Goal: Task Accomplishment & Management: Manage account settings

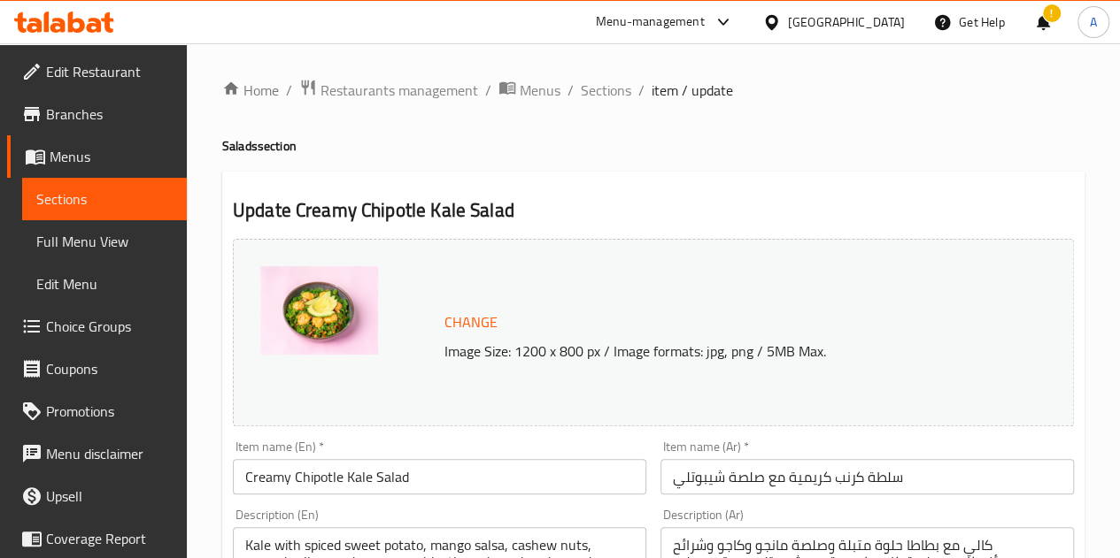
click at [48, 73] on span "Edit Restaurant" at bounding box center [109, 71] width 127 height 21
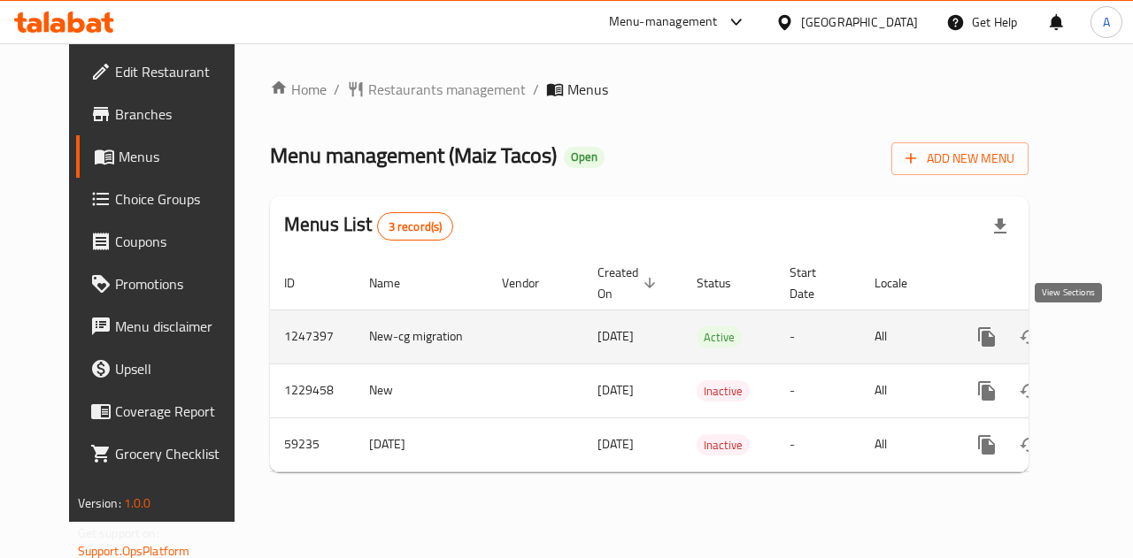
click at [1106, 333] on icon "enhanced table" at bounding box center [1114, 337] width 16 height 16
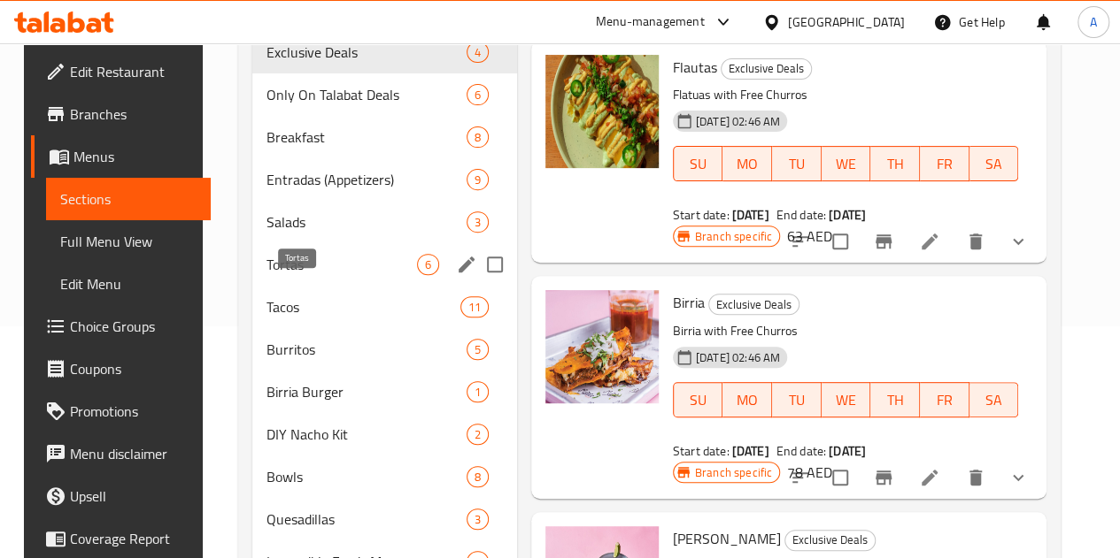
scroll to position [242, 0]
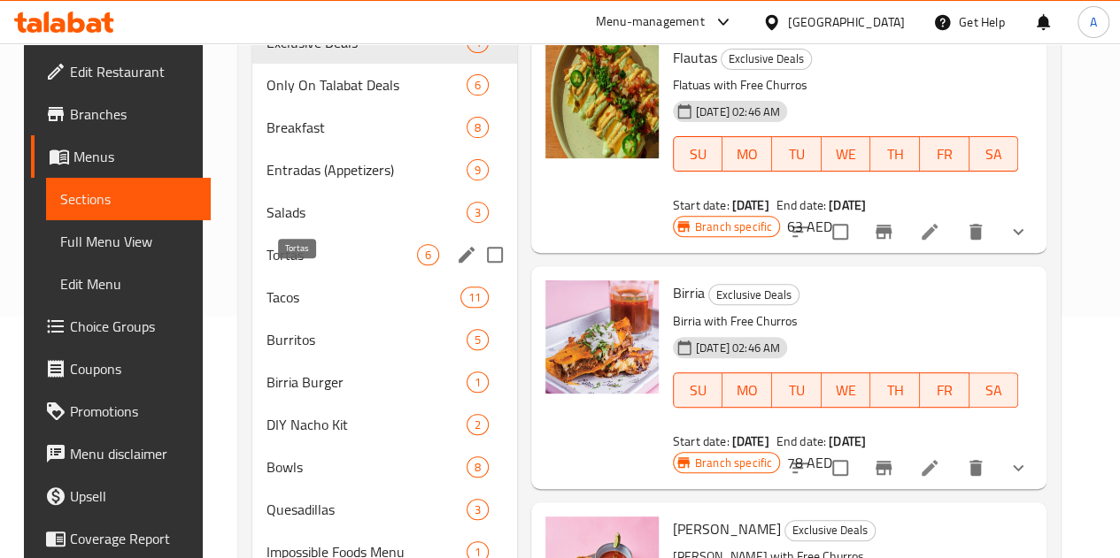
click at [268, 265] on span "Tortas" at bounding box center [341, 254] width 150 height 21
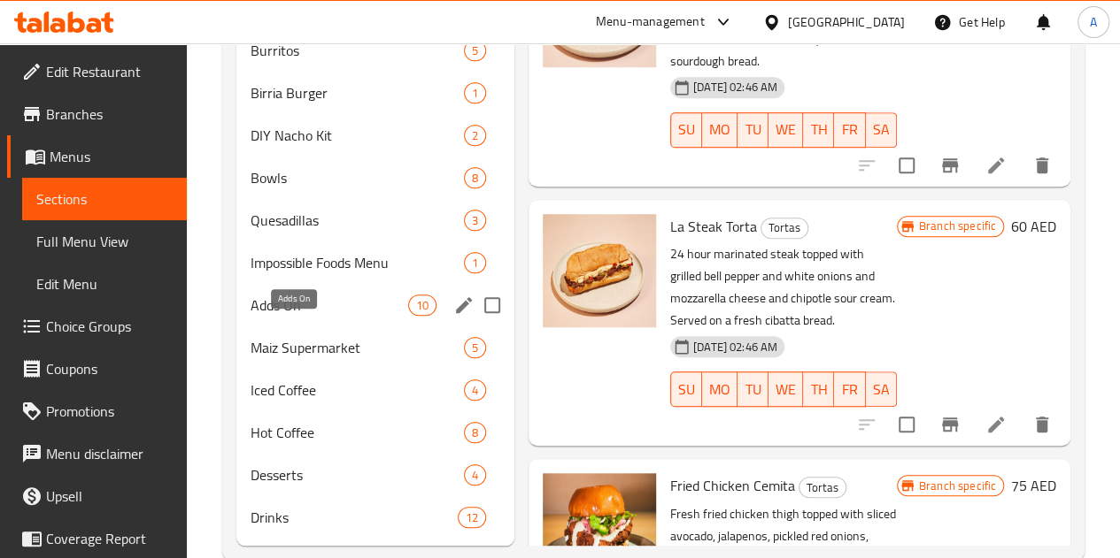
scroll to position [519, 0]
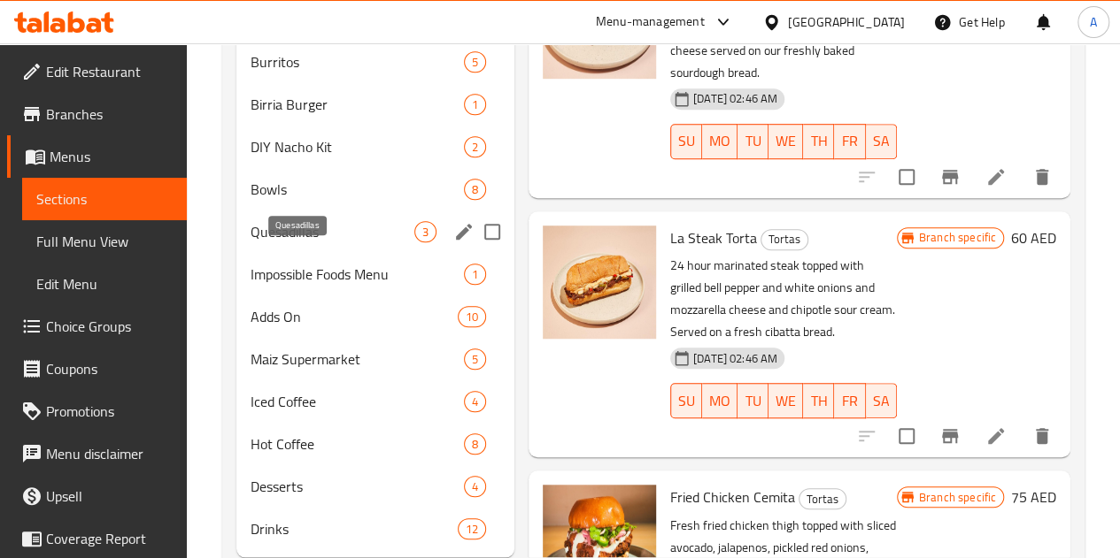
click at [288, 242] on span "Quesadillas" at bounding box center [332, 231] width 164 height 21
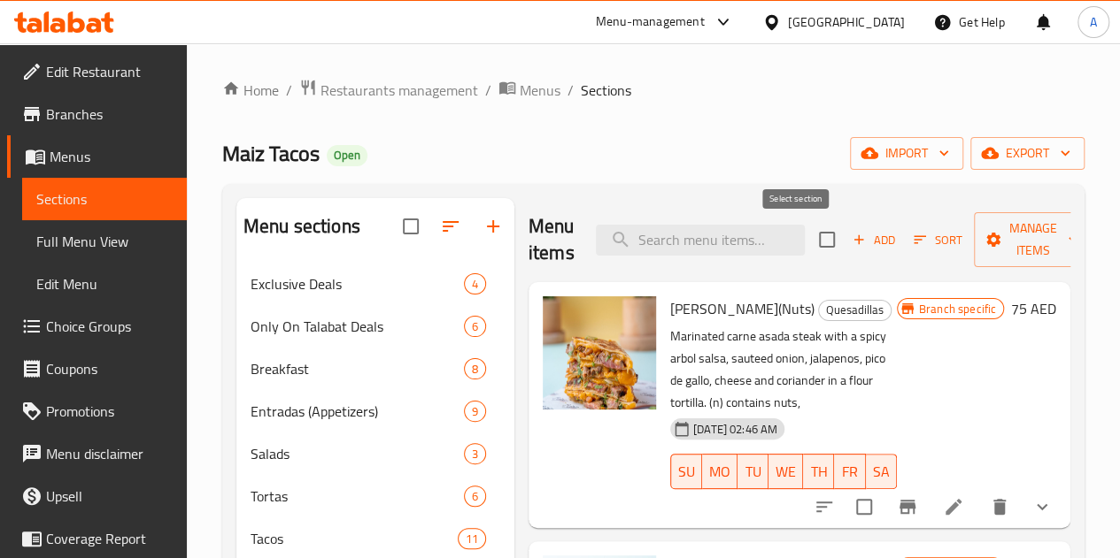
click at [808, 243] on input "checkbox" at bounding box center [826, 239] width 37 height 37
checkbox input "true"
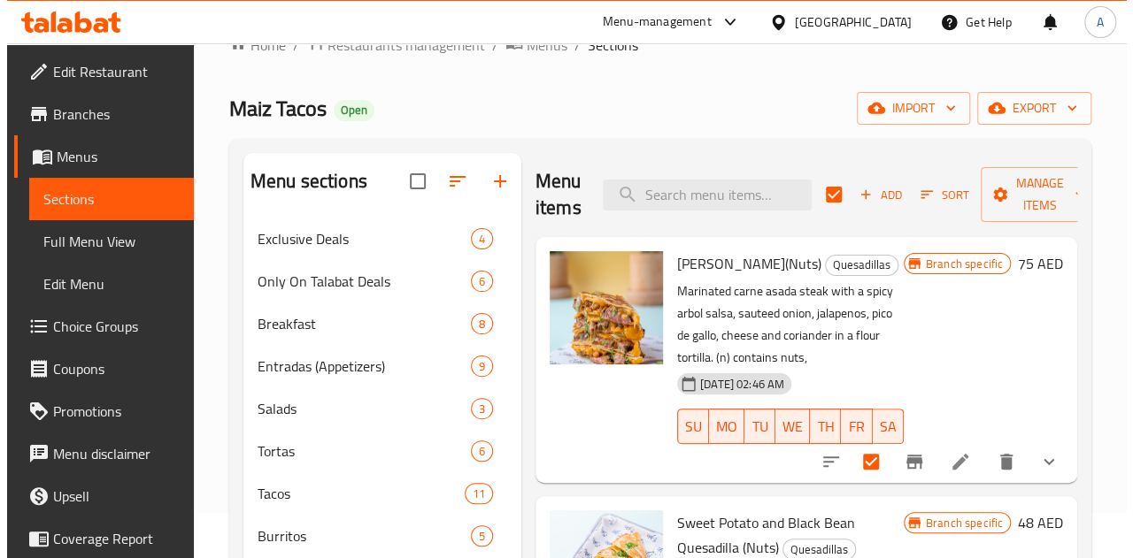
scroll to position [44, 0]
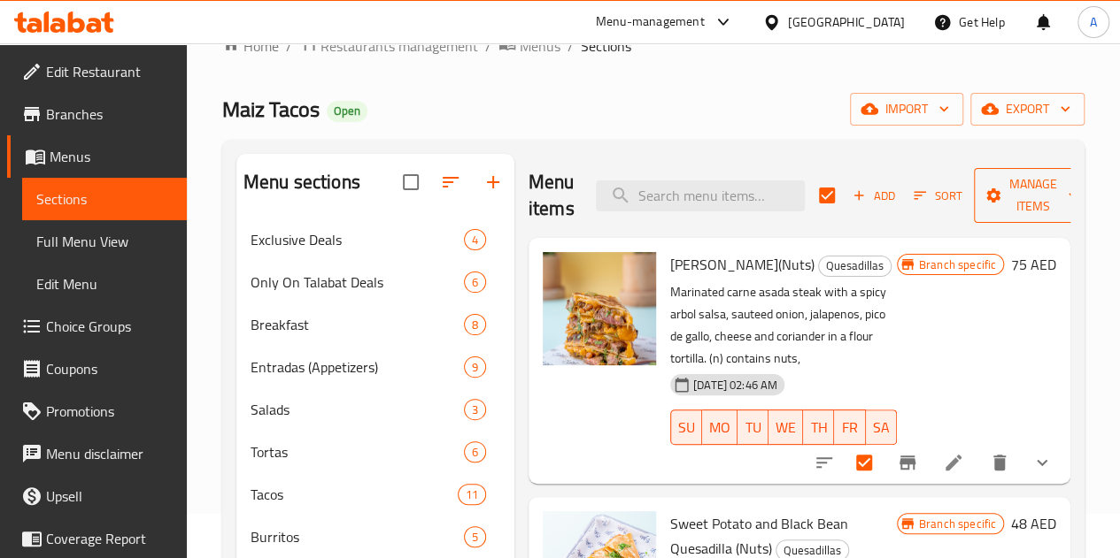
click at [1002, 212] on span "Manage items" at bounding box center [1033, 195] width 90 height 44
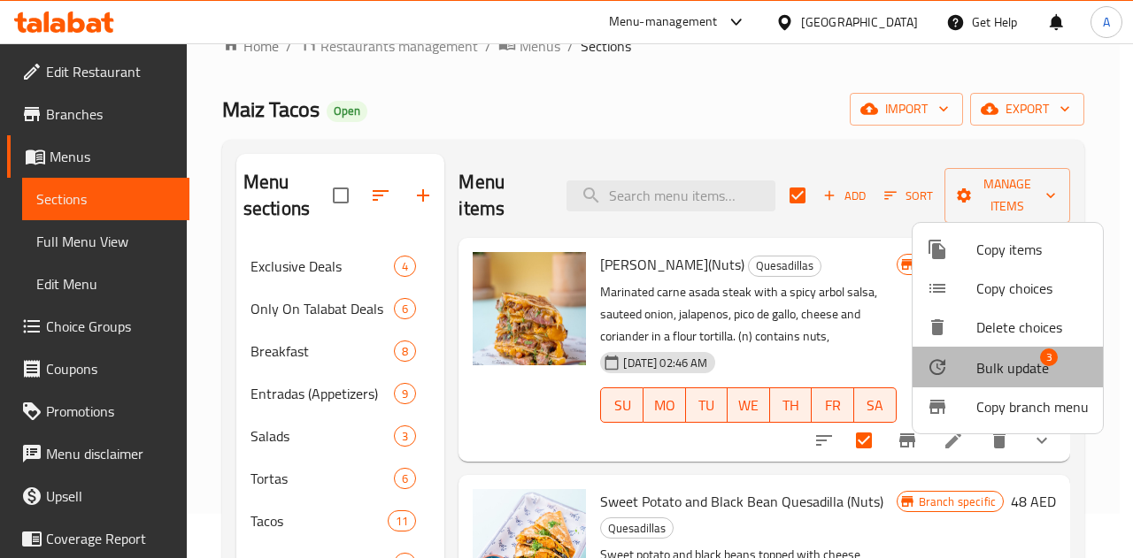
click at [1012, 362] on span "Bulk update" at bounding box center [1012, 368] width 73 height 21
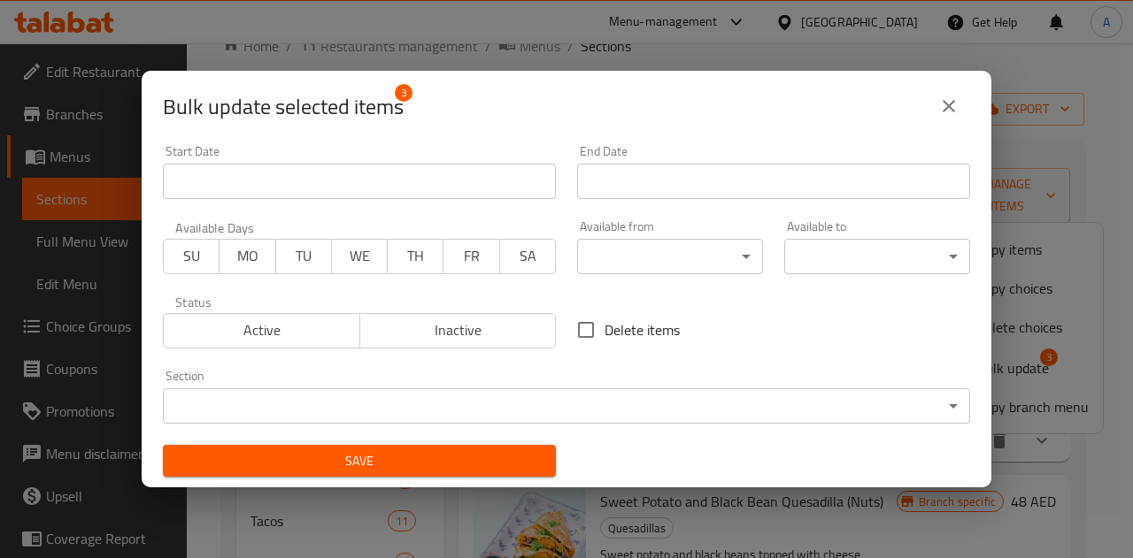
scroll to position [0, 0]
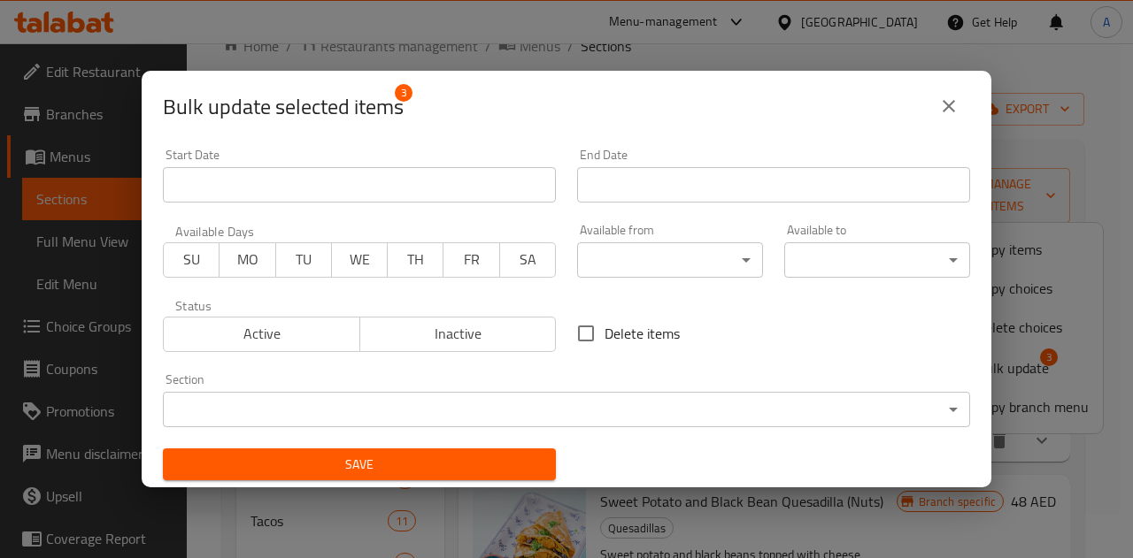
click at [655, 275] on body "​ Menu-management United Arab Emirates Get Help A Edit Restaurant Branches Menu…" at bounding box center [566, 256] width 1133 height 515
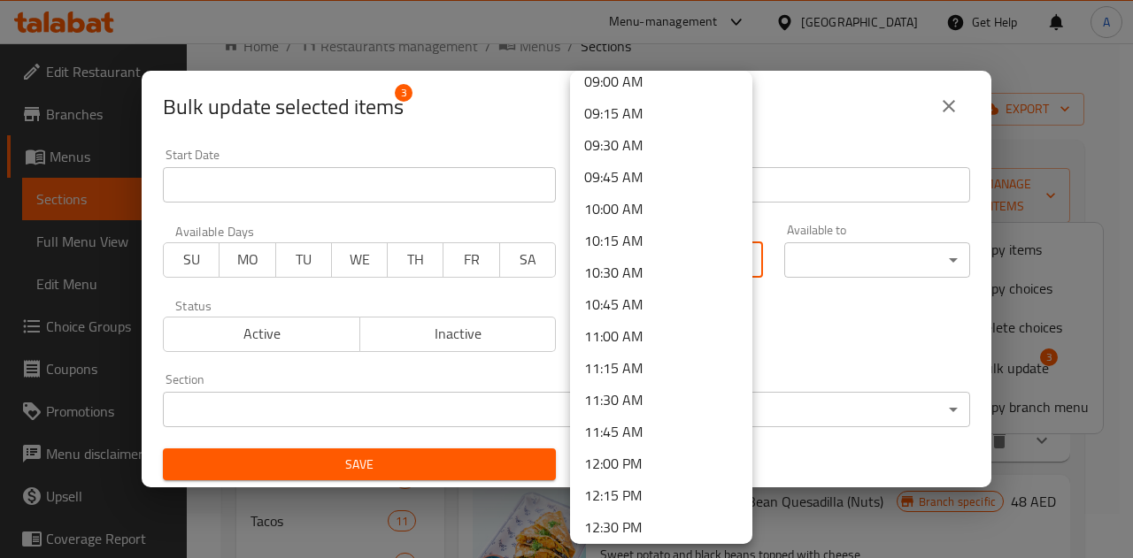
scroll to position [1161, 0]
click at [644, 428] on li "11:45 AM" at bounding box center [661, 430] width 182 height 32
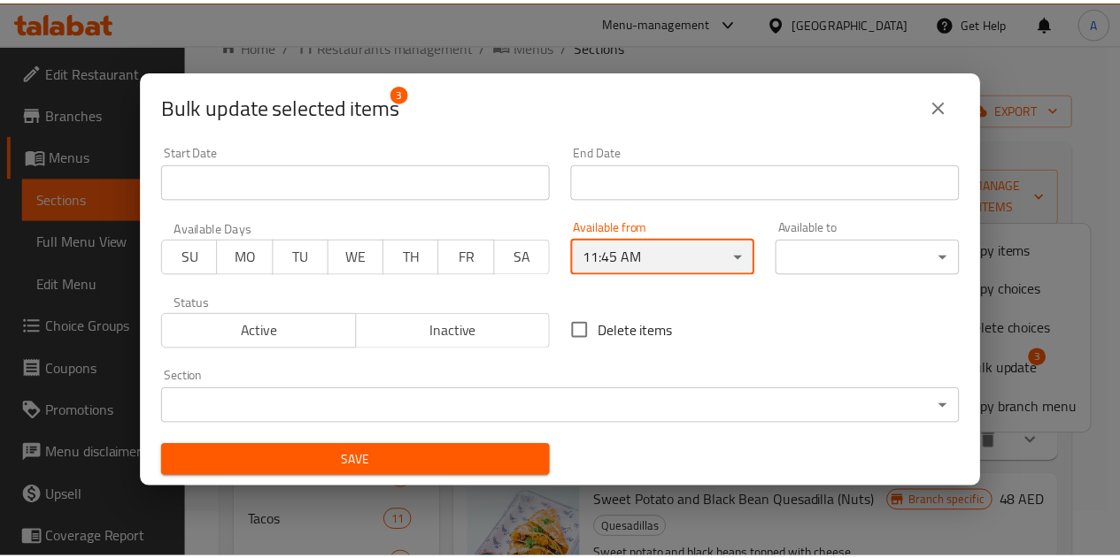
scroll to position [3, 0]
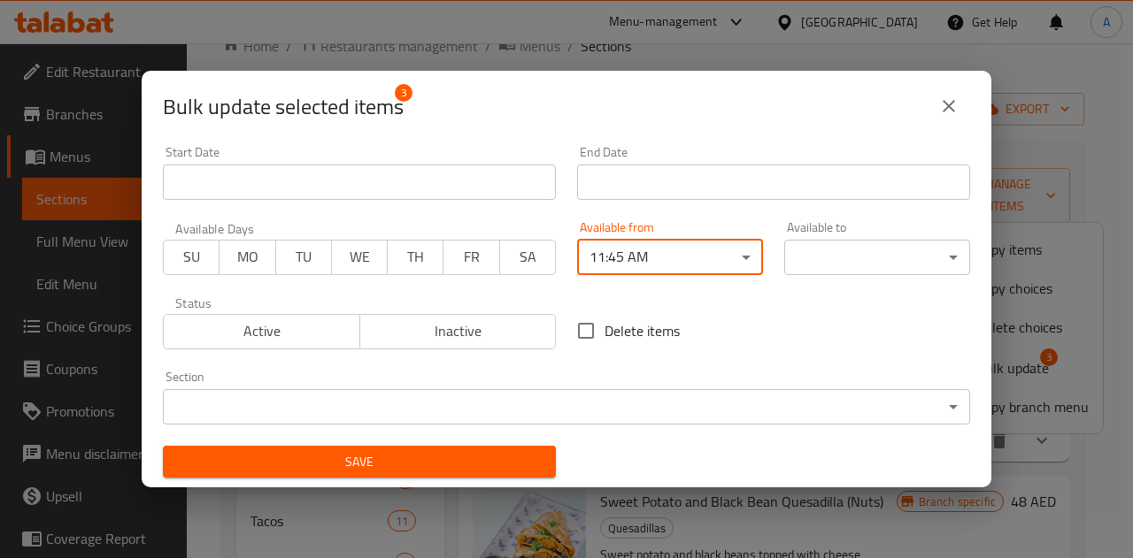
click at [820, 265] on body "​ Menu-management United Arab Emirates Get Help A Edit Restaurant Branches Menu…" at bounding box center [566, 256] width 1133 height 515
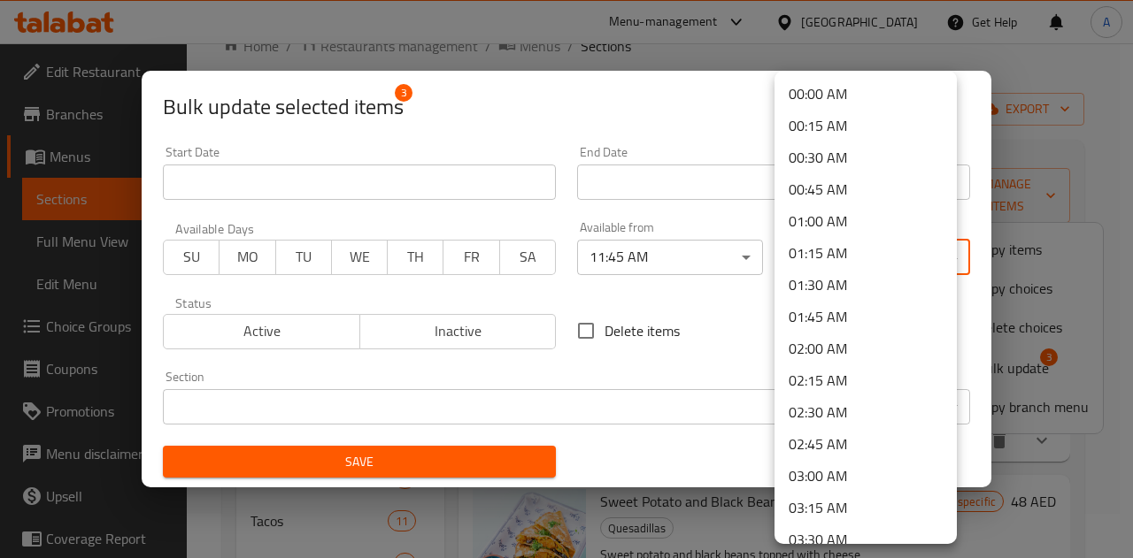
click at [684, 344] on div at bounding box center [566, 279] width 1133 height 558
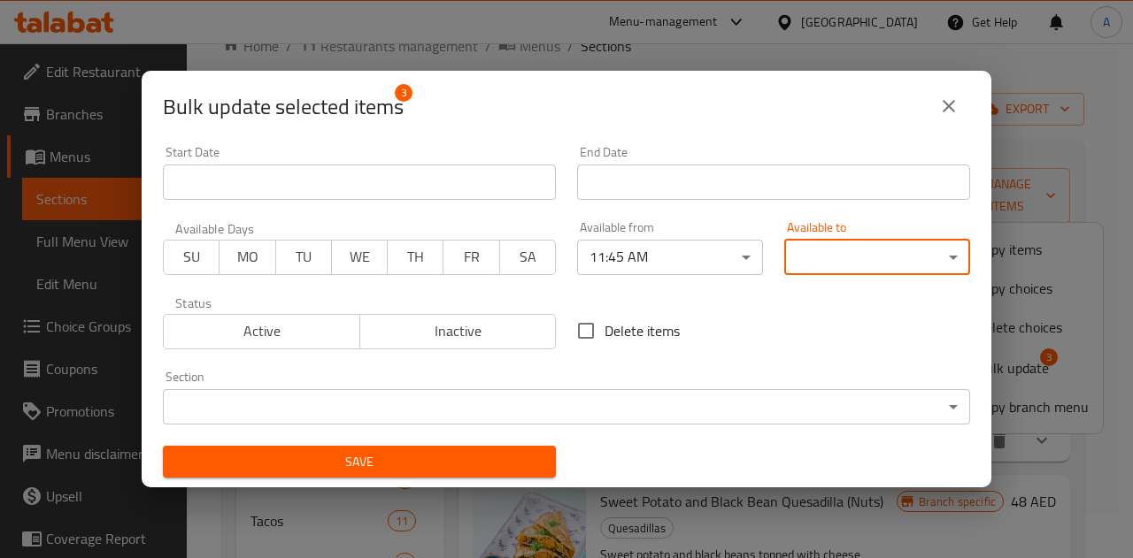
click at [537, 383] on div "Section ​ ​" at bounding box center [566, 398] width 807 height 54
click at [483, 452] on span "Save" at bounding box center [359, 462] width 365 height 22
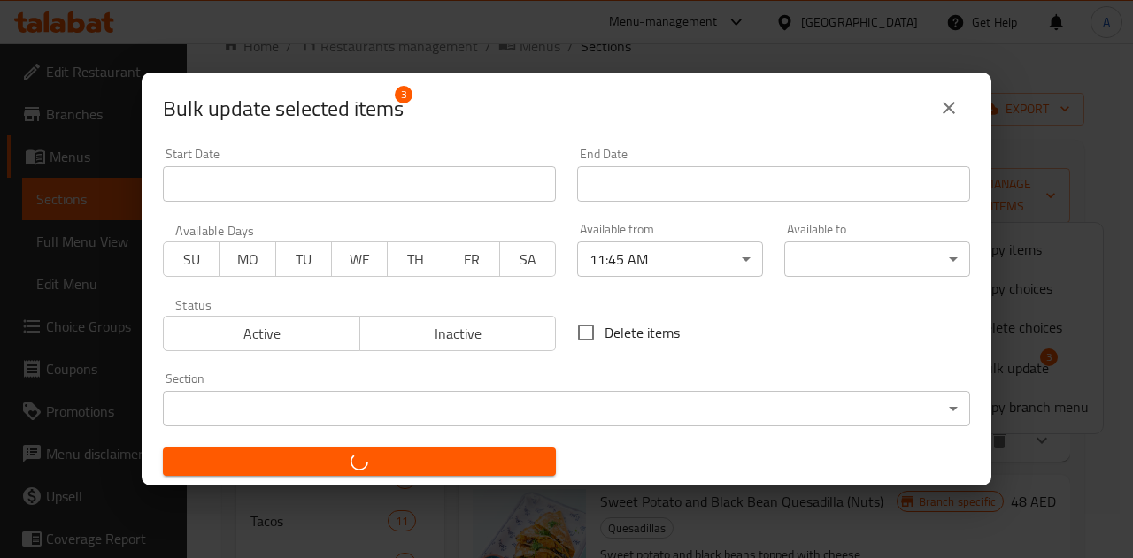
checkbox input "false"
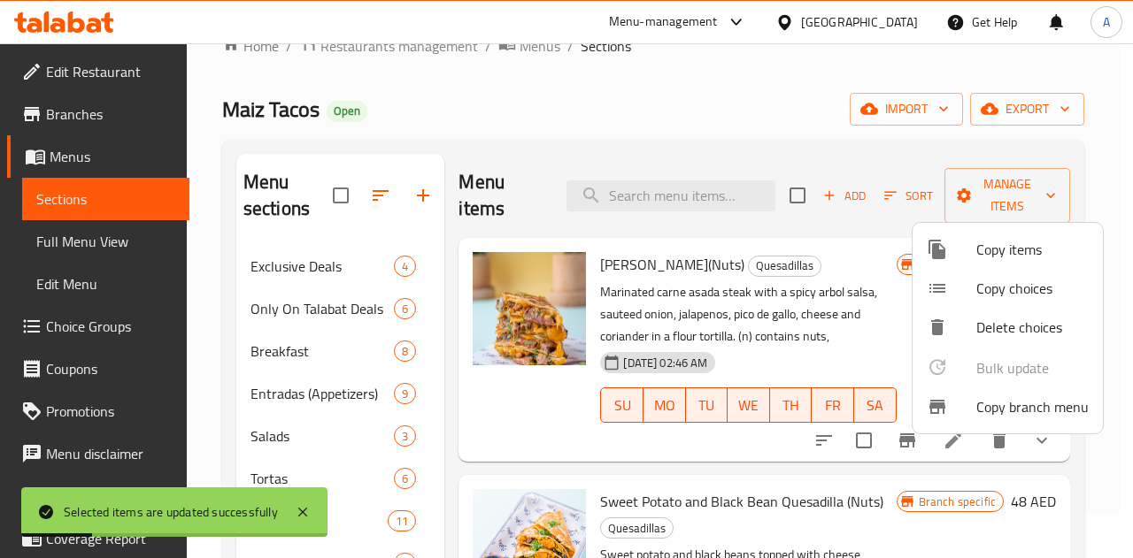
click at [726, 93] on div at bounding box center [566, 279] width 1133 height 558
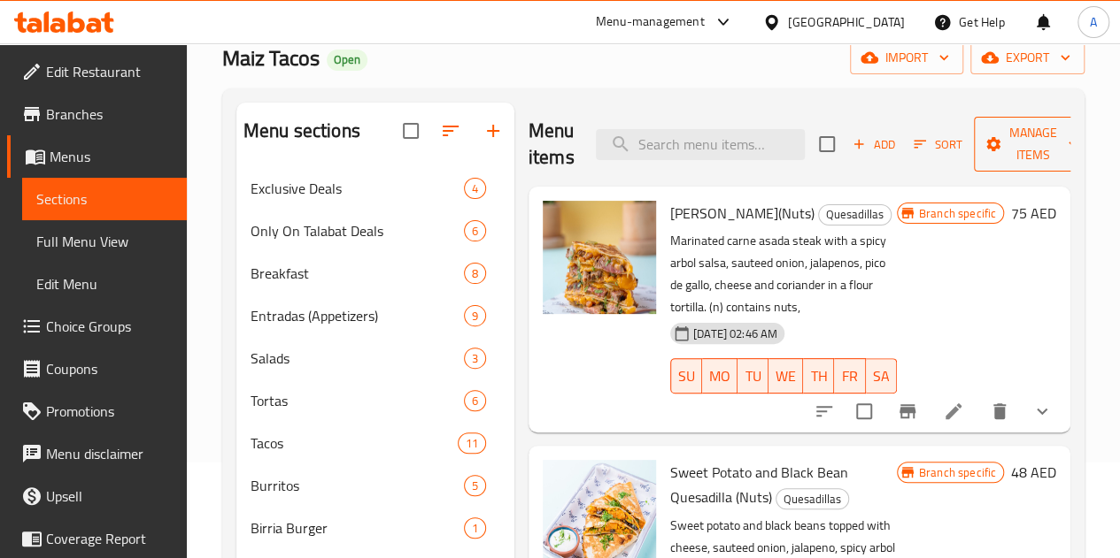
scroll to position [0, 0]
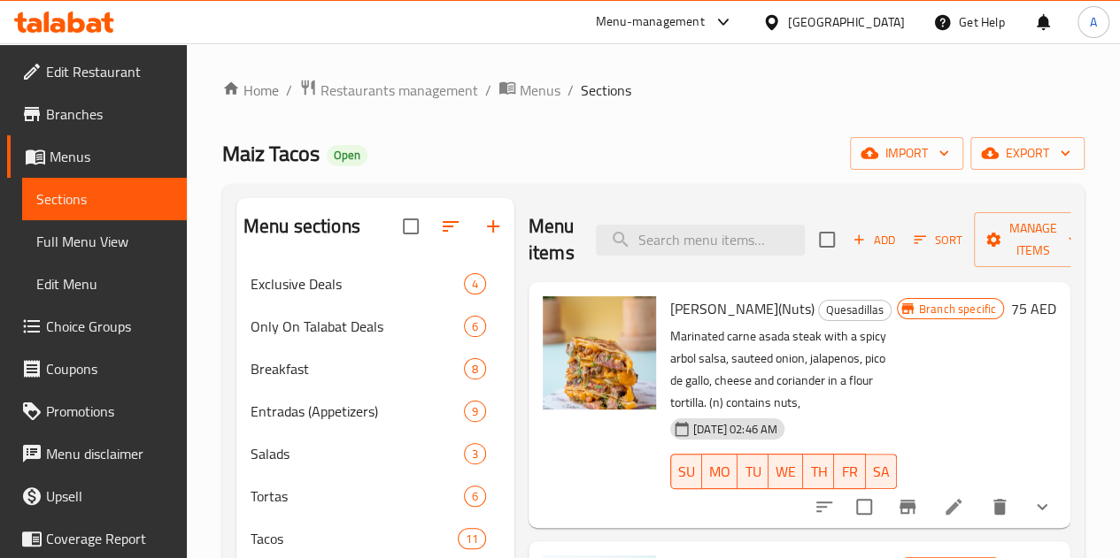
click at [393, 85] on span "Restaurants management" at bounding box center [399, 90] width 158 height 21
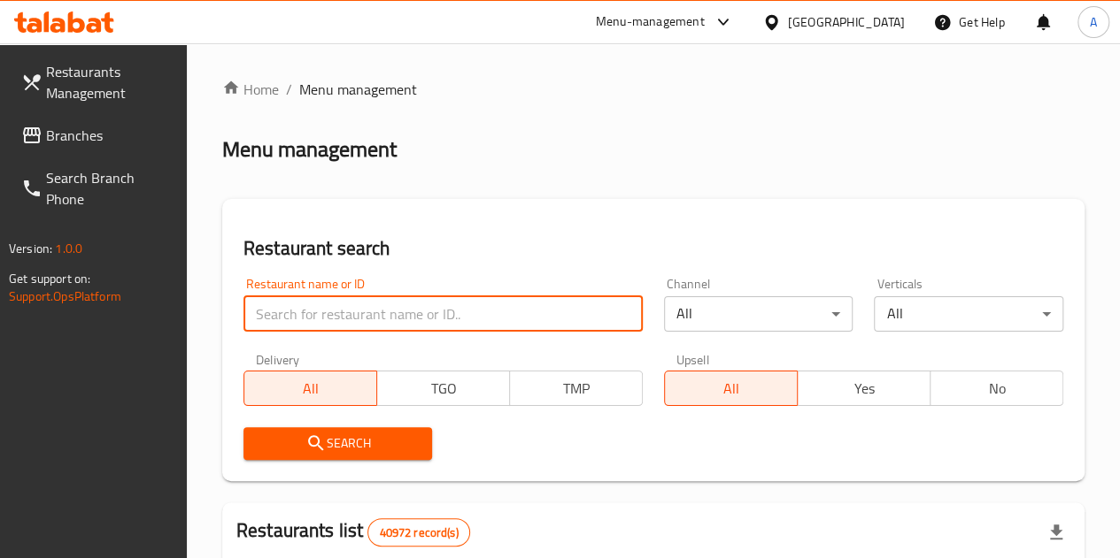
click at [412, 314] on input "search" at bounding box center [442, 313] width 399 height 35
type input "maiz tacos"
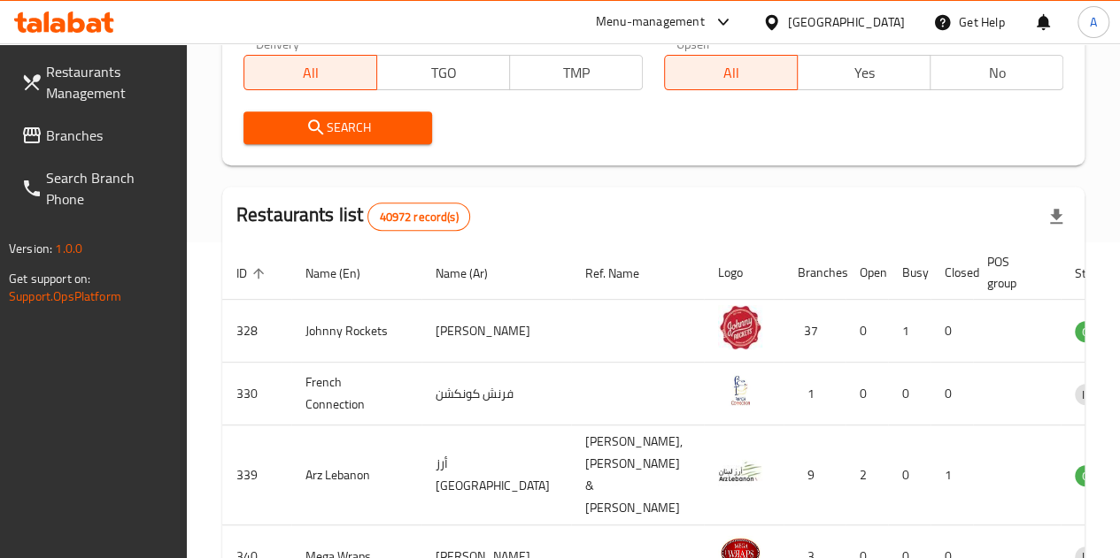
scroll to position [358, 0]
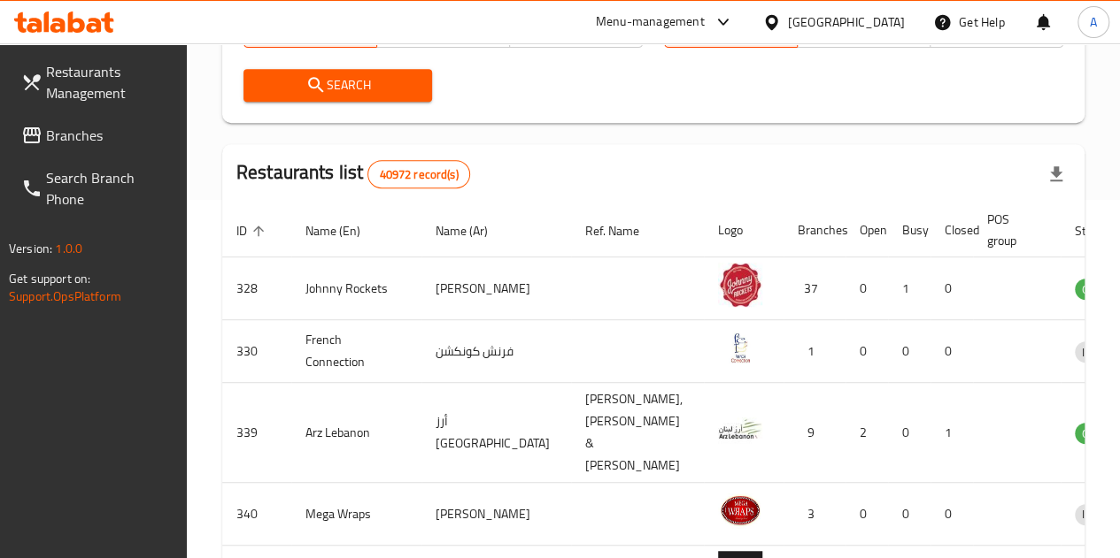
click at [341, 77] on span "Search" at bounding box center [338, 85] width 161 height 22
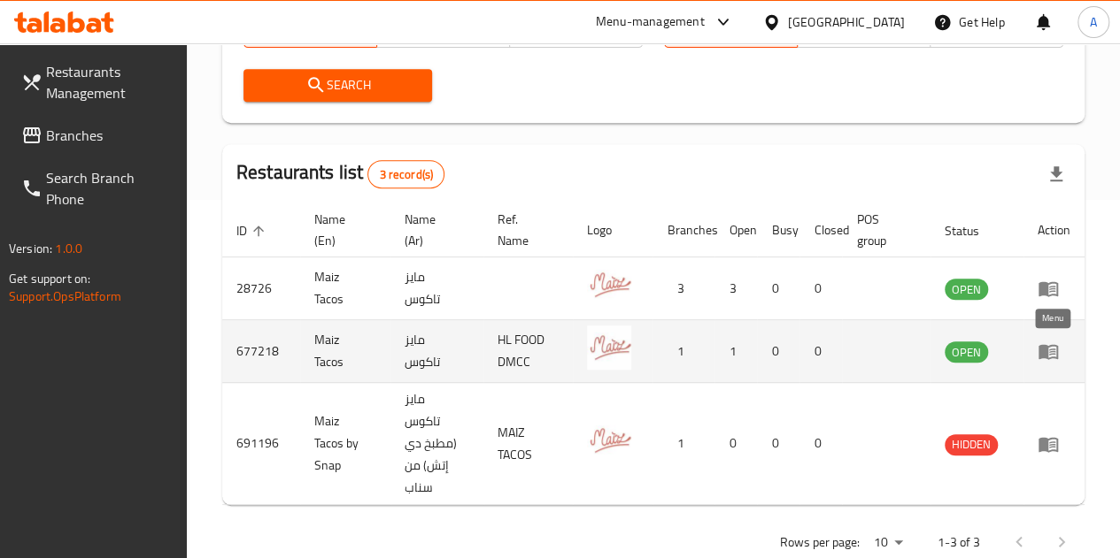
click at [1047, 358] on icon "enhanced table" at bounding box center [1047, 352] width 19 height 15
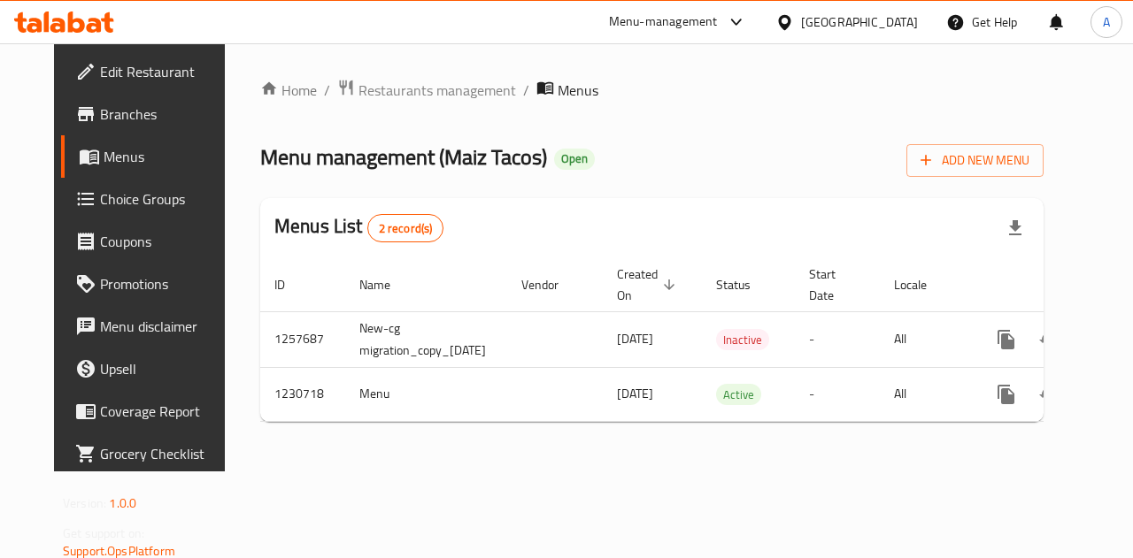
click at [100, 125] on span "Branches" at bounding box center [164, 114] width 129 height 21
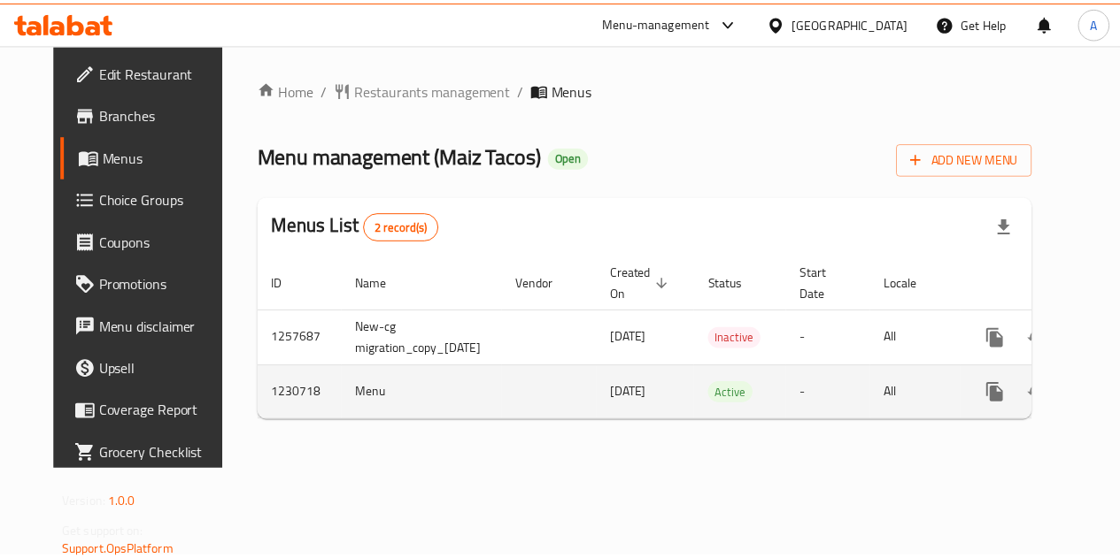
scroll to position [0, 64]
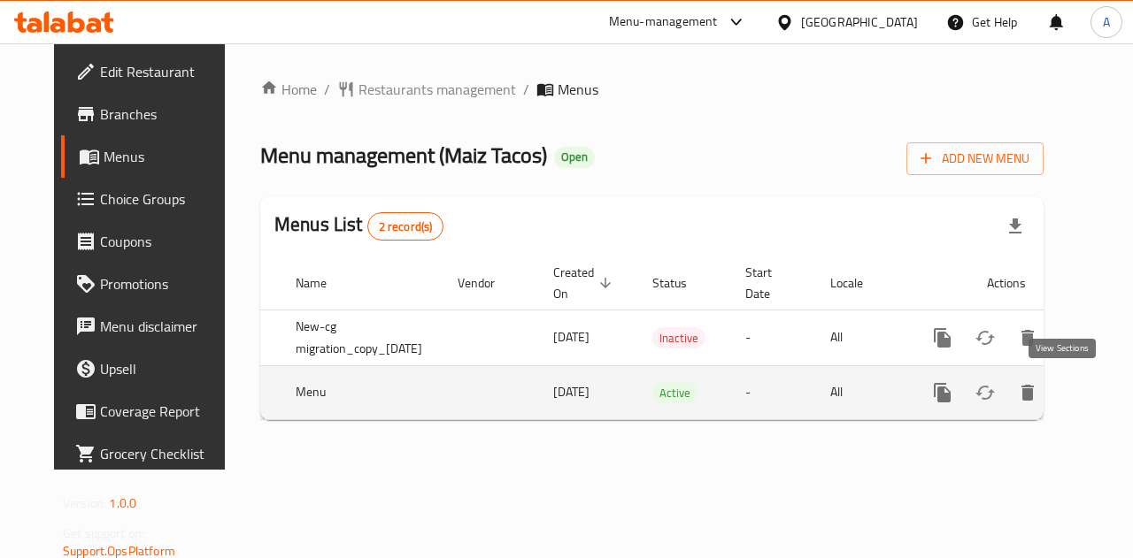
click at [1067, 398] on icon "enhanced table" at bounding box center [1069, 392] width 21 height 21
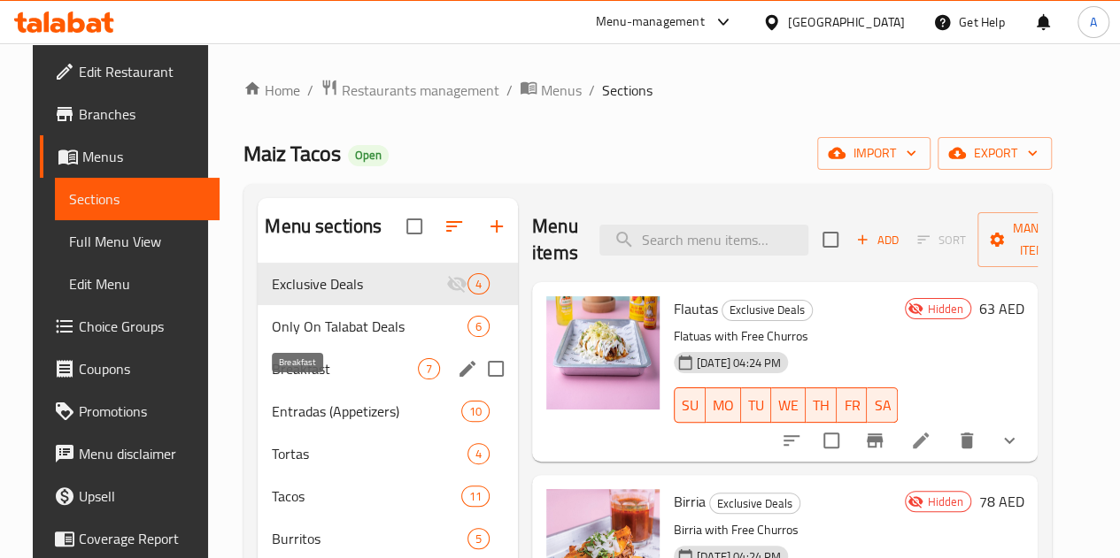
click at [272, 380] on span "Breakfast" at bounding box center [345, 368] width 146 height 21
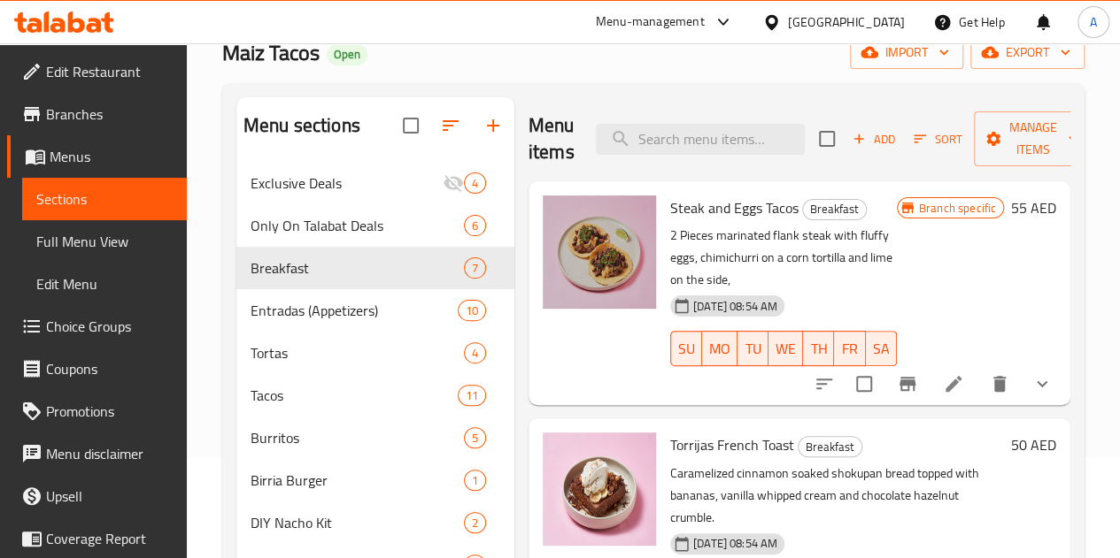
scroll to position [96, 0]
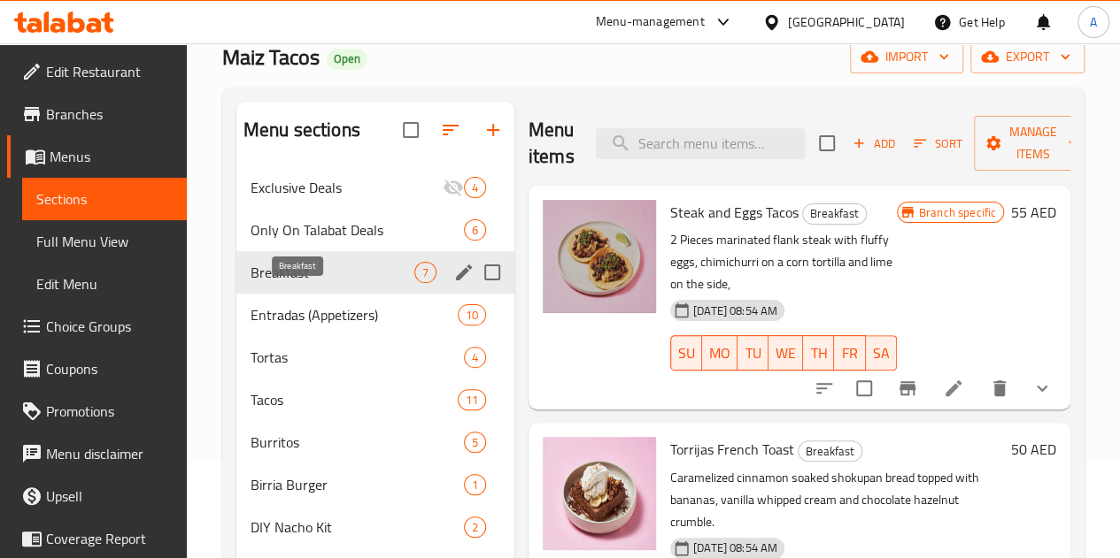
click at [274, 283] on span "Breakfast" at bounding box center [332, 272] width 164 height 21
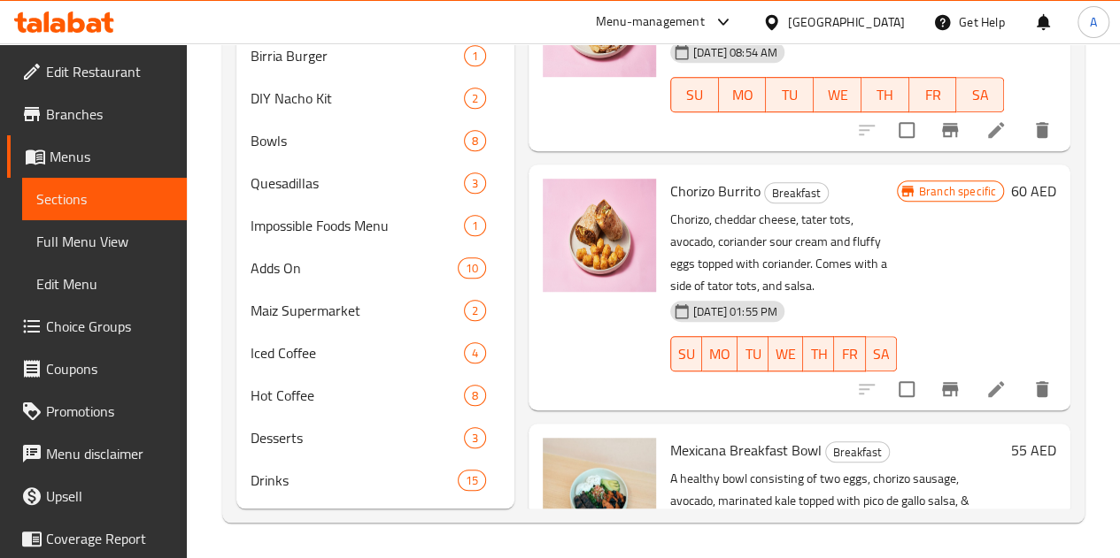
scroll to position [551, 0]
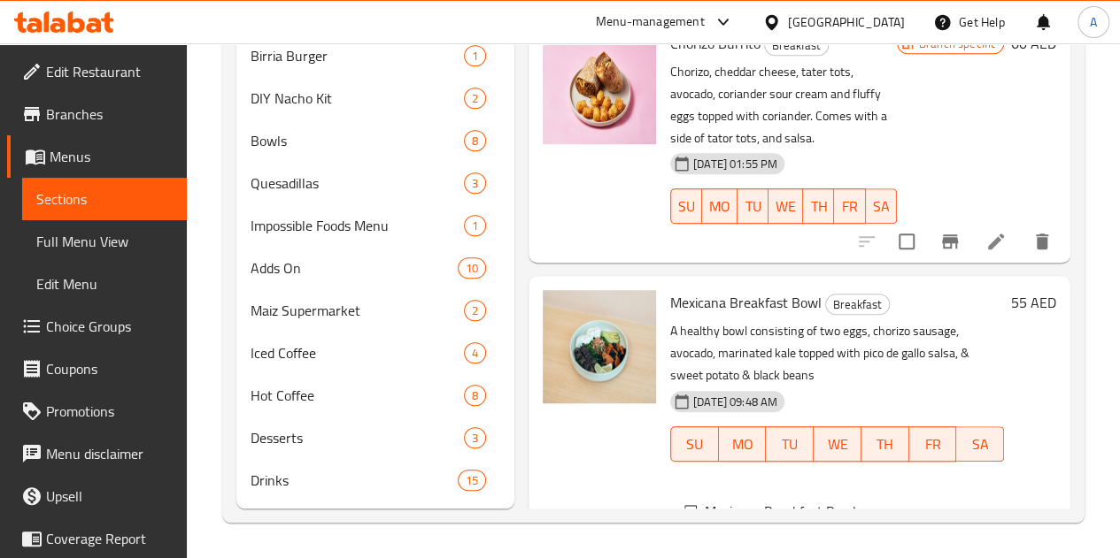
scroll to position [973, 0]
click at [815, 321] on p "A healthy bowl consisting of two eggs, chorizo sausage, avocado, marinated kale…" at bounding box center [837, 354] width 334 height 66
click at [535, 348] on div at bounding box center [598, 456] width 127 height 344
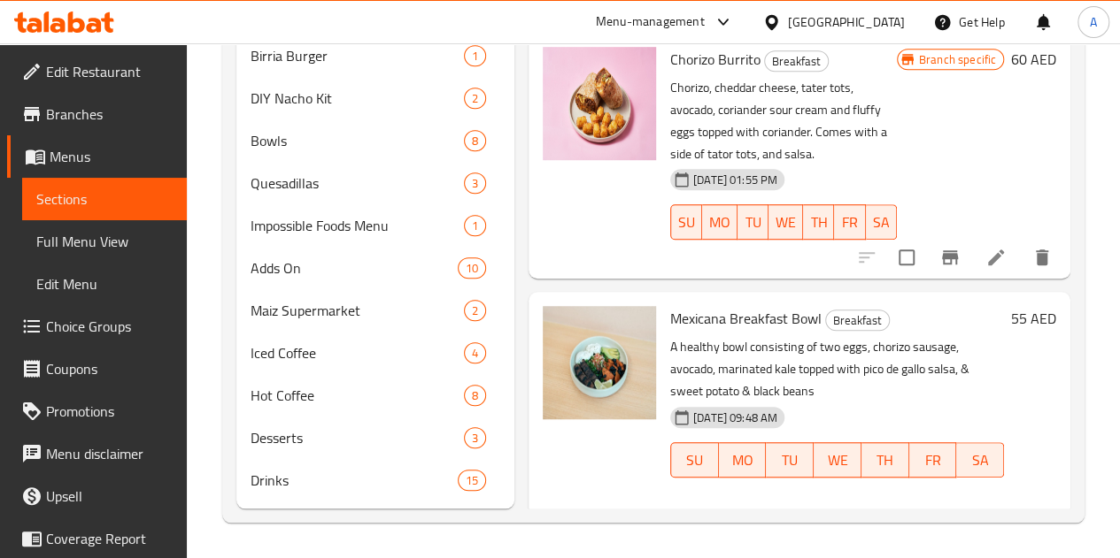
scroll to position [975, 0]
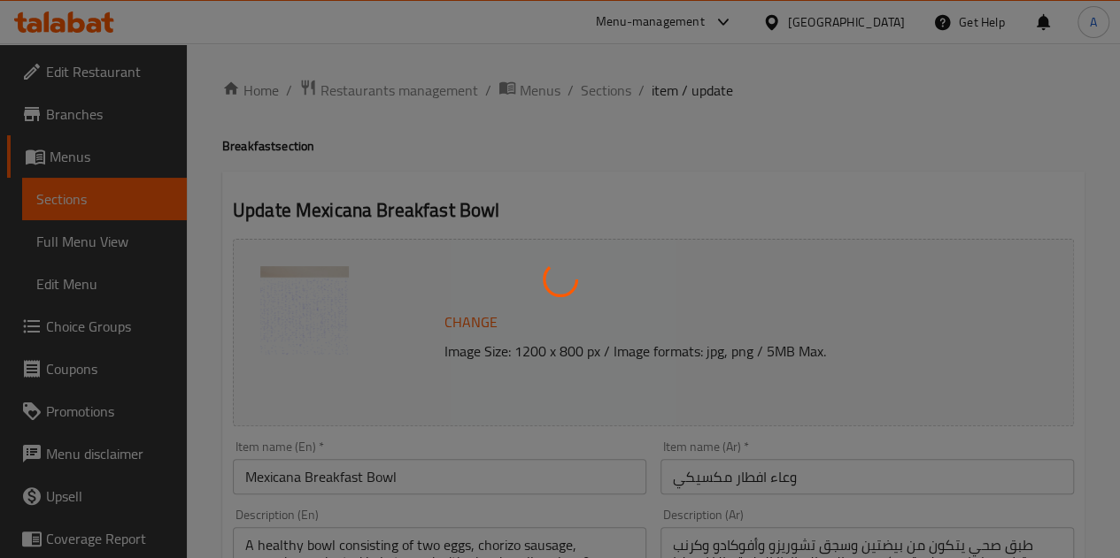
type input "الإضافات"
type input "0"
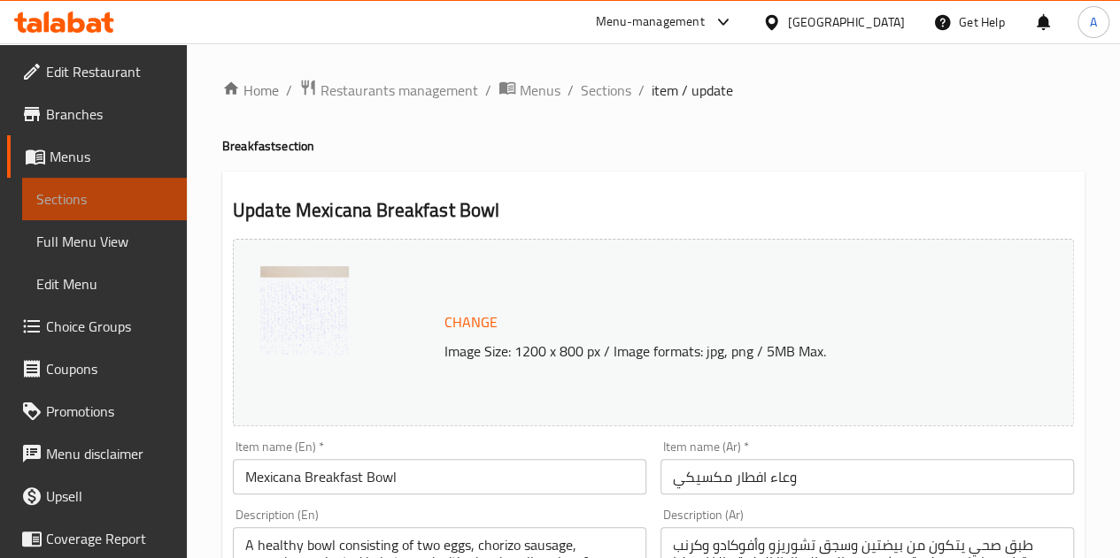
click at [107, 195] on span "Sections" at bounding box center [104, 199] width 136 height 21
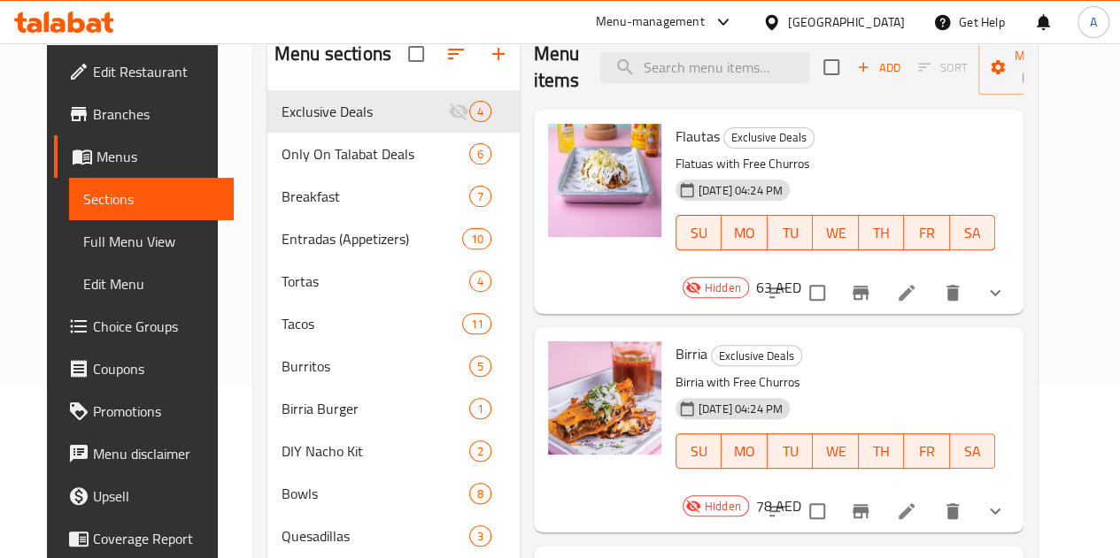
scroll to position [138, 0]
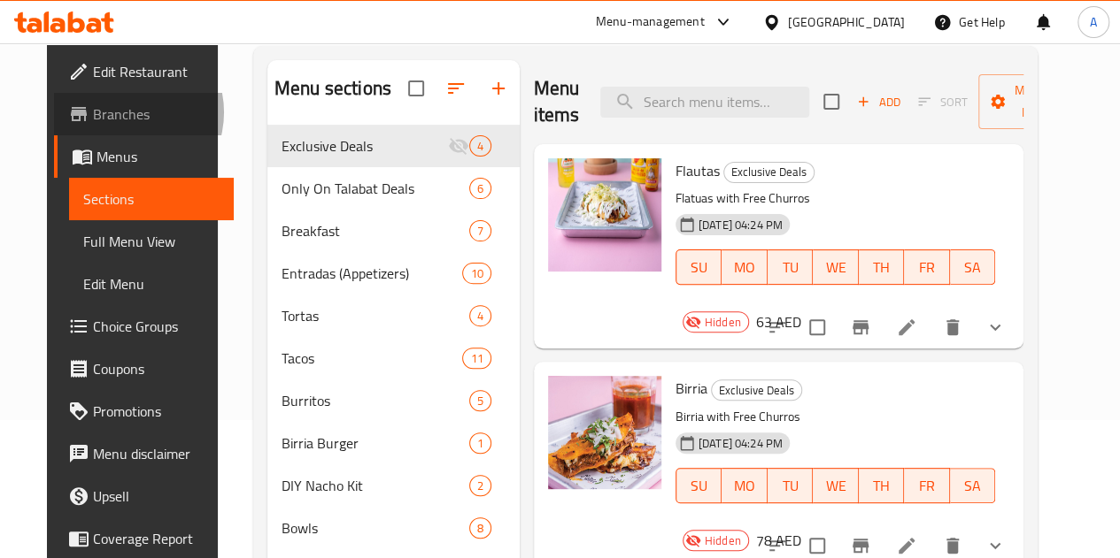
click at [93, 112] on span "Branches" at bounding box center [156, 114] width 127 height 21
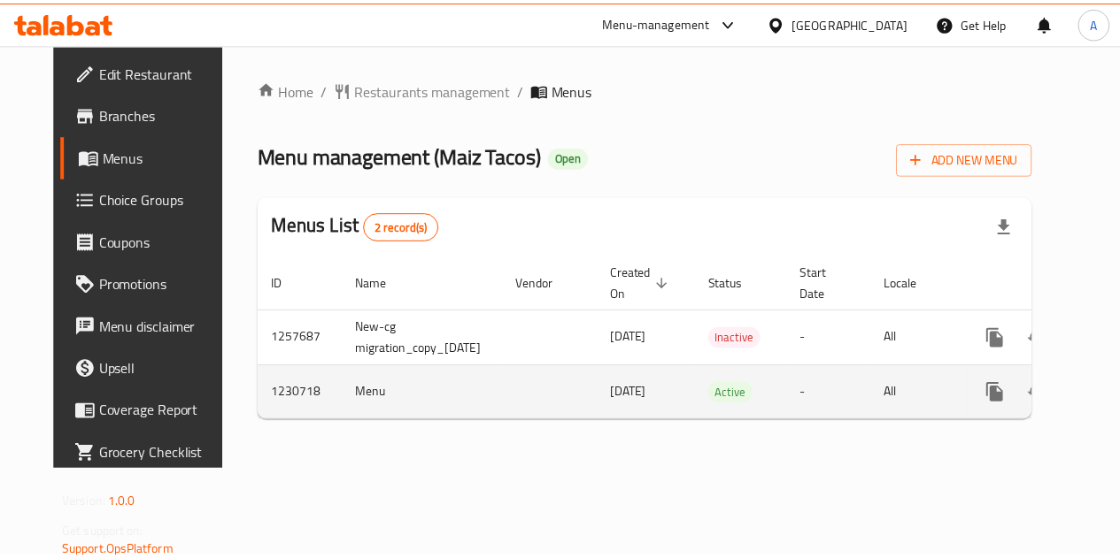
scroll to position [0, 64]
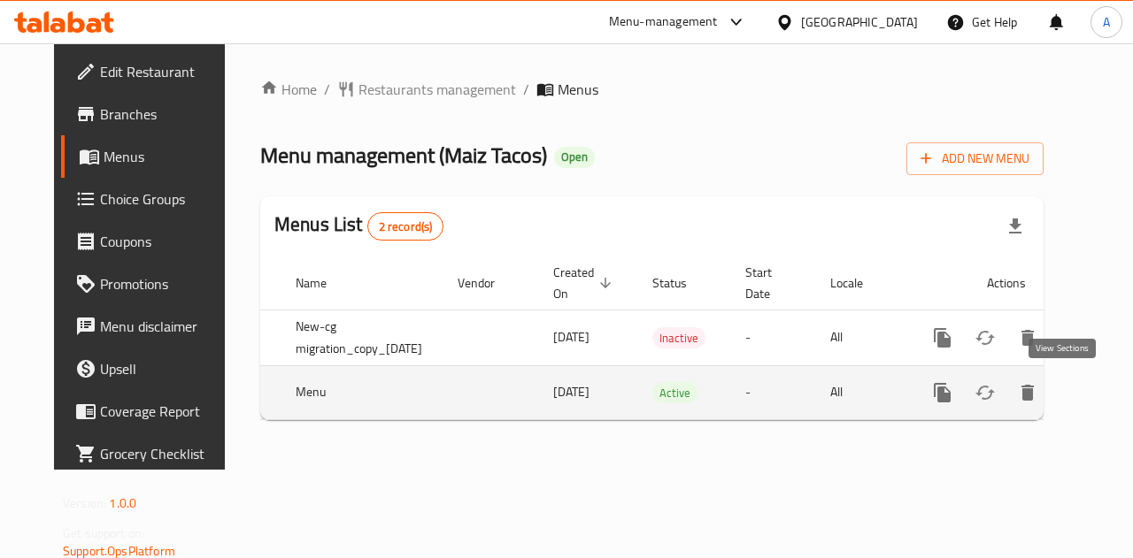
click at [1071, 397] on icon "enhanced table" at bounding box center [1069, 392] width 21 height 21
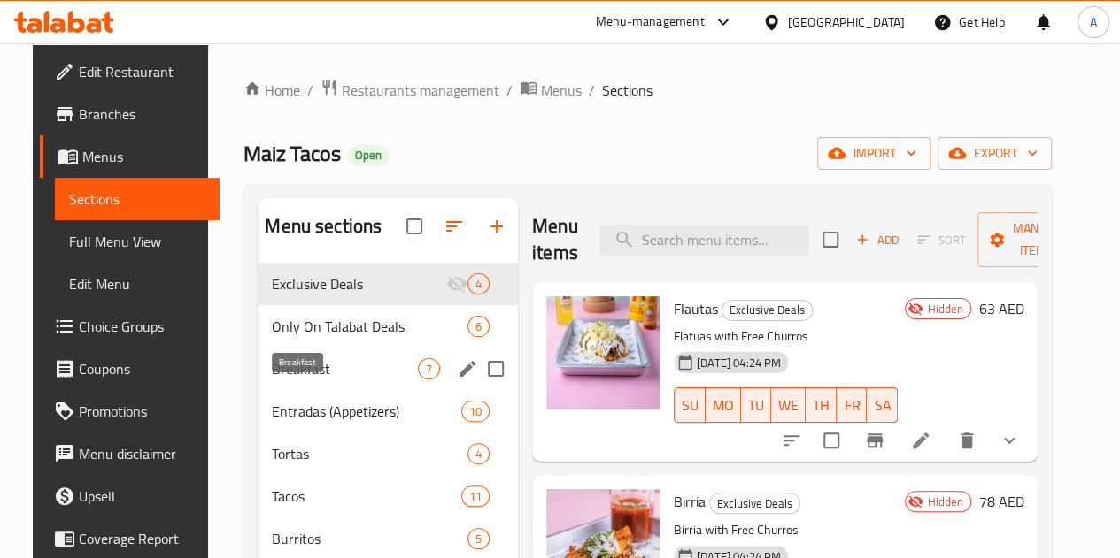
click at [272, 380] on span "Breakfast" at bounding box center [345, 368] width 146 height 21
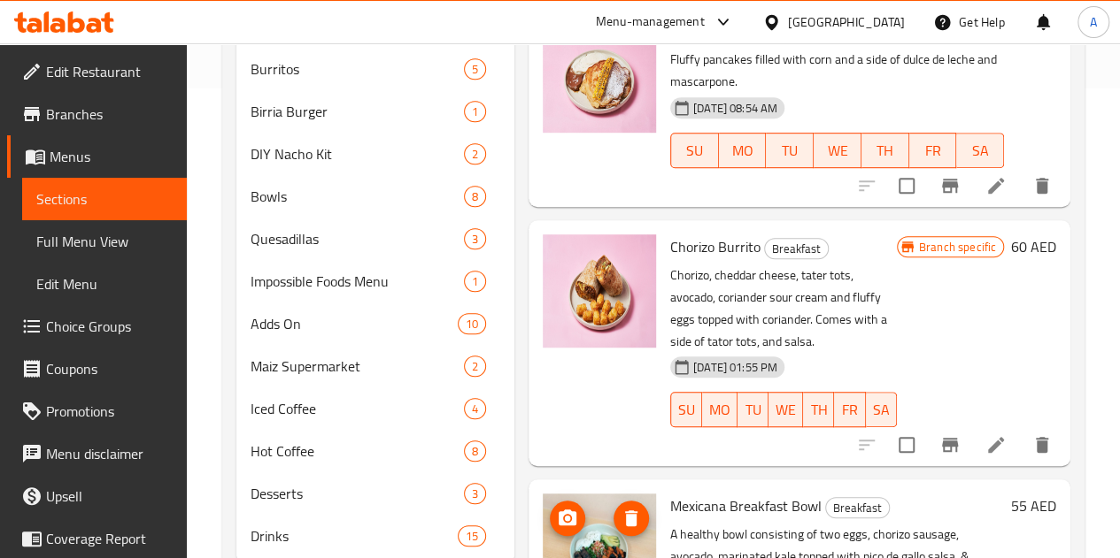
scroll to position [551, 0]
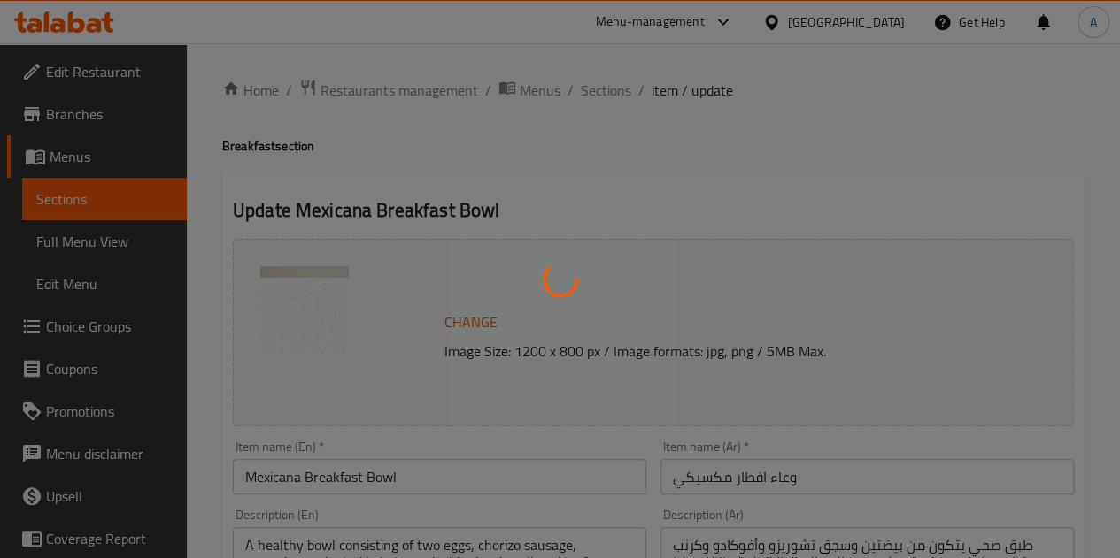
type input "الإضافات"
type input "0"
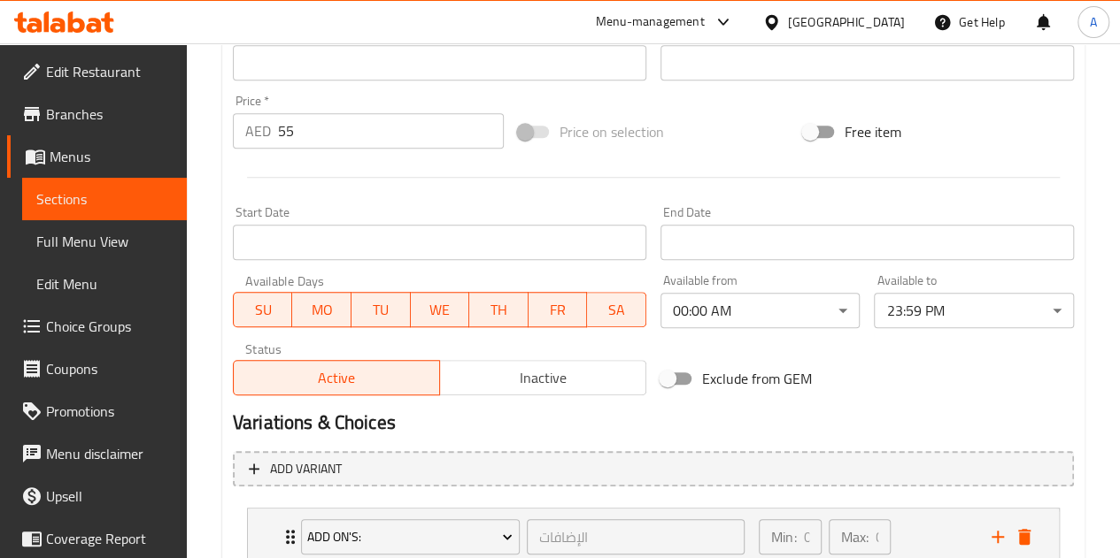
scroll to position [619, 0]
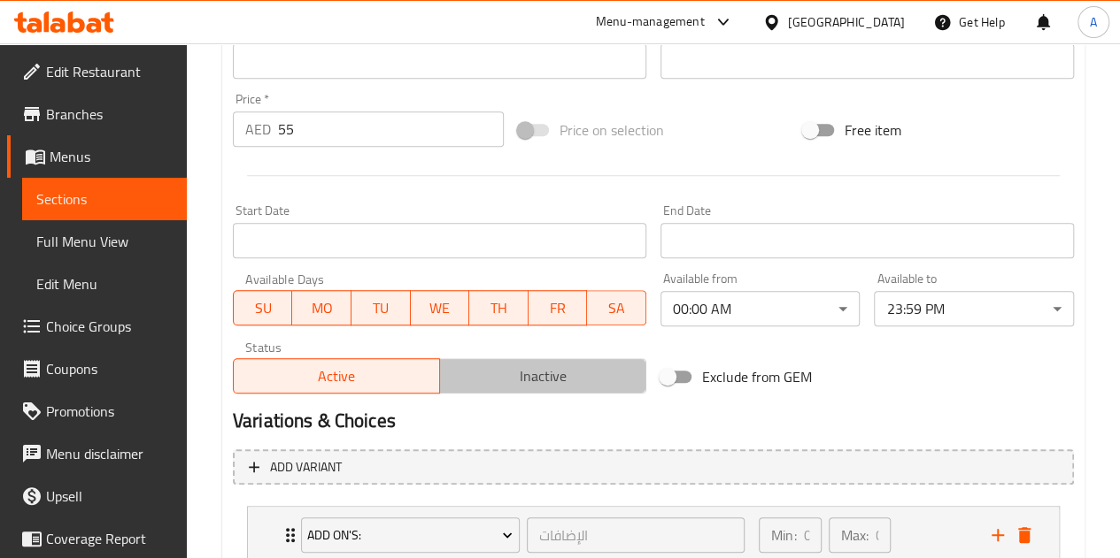
click at [550, 383] on span "Inactive" at bounding box center [543, 377] width 192 height 26
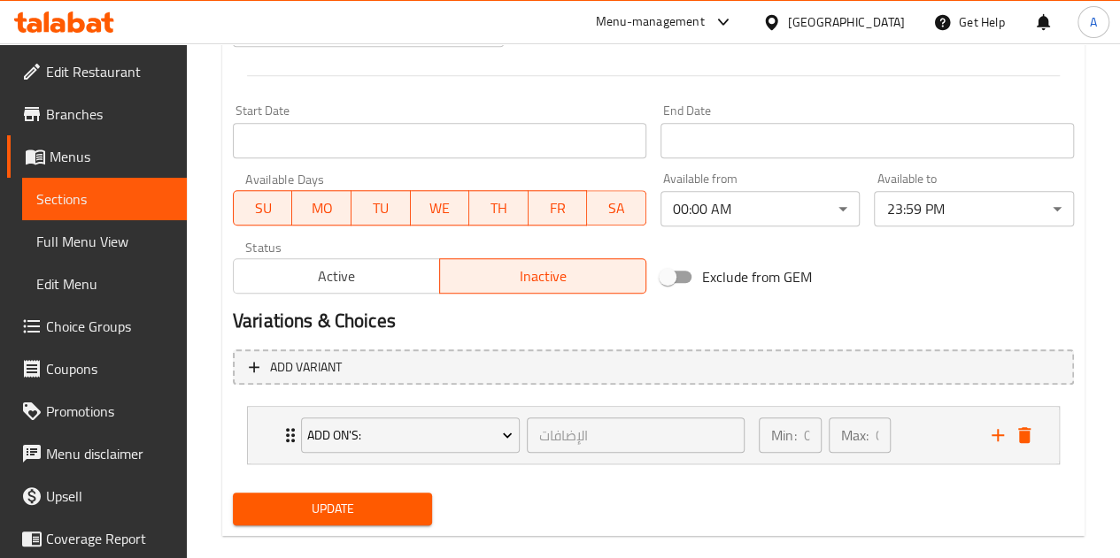
scroll to position [746, 0]
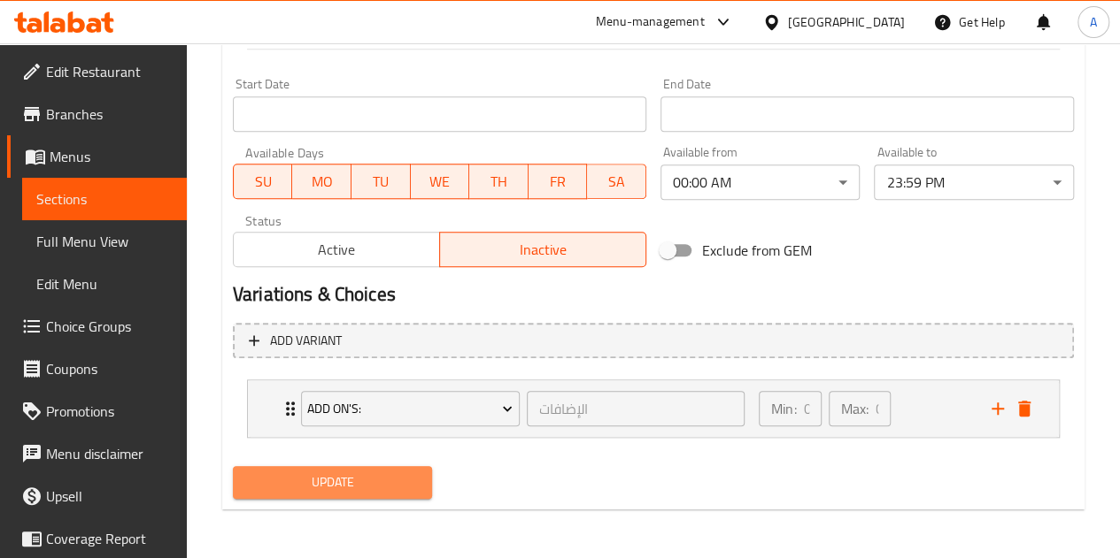
click at [375, 481] on span "Update" at bounding box center [333, 483] width 172 height 22
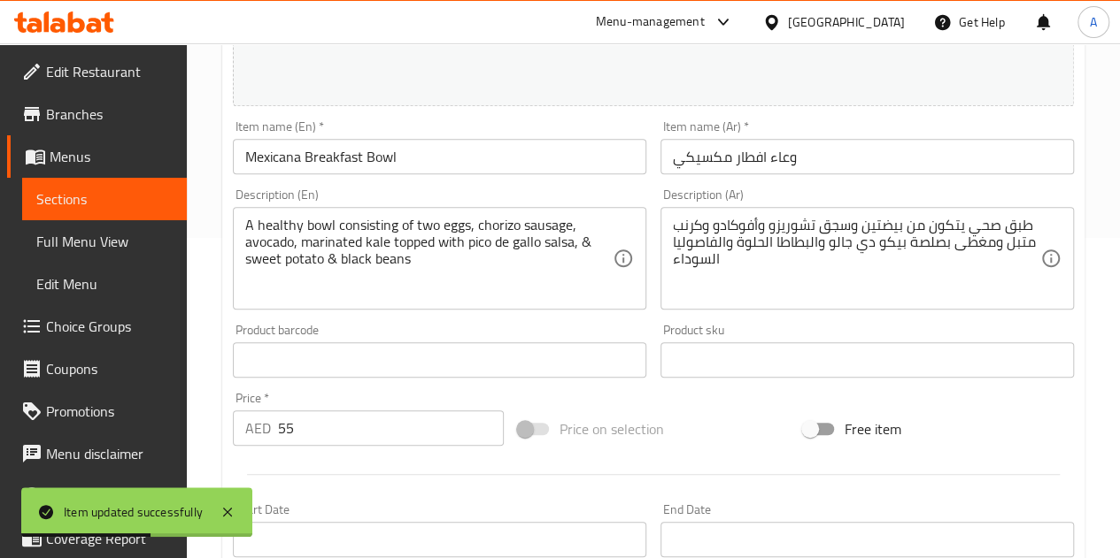
scroll to position [282, 0]
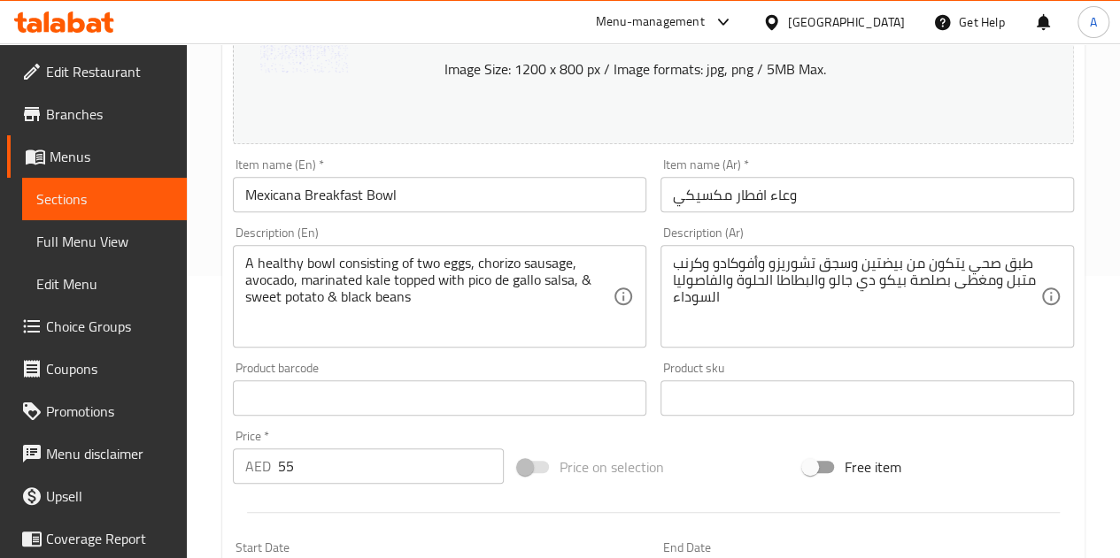
click at [85, 203] on span "Sections" at bounding box center [104, 199] width 136 height 21
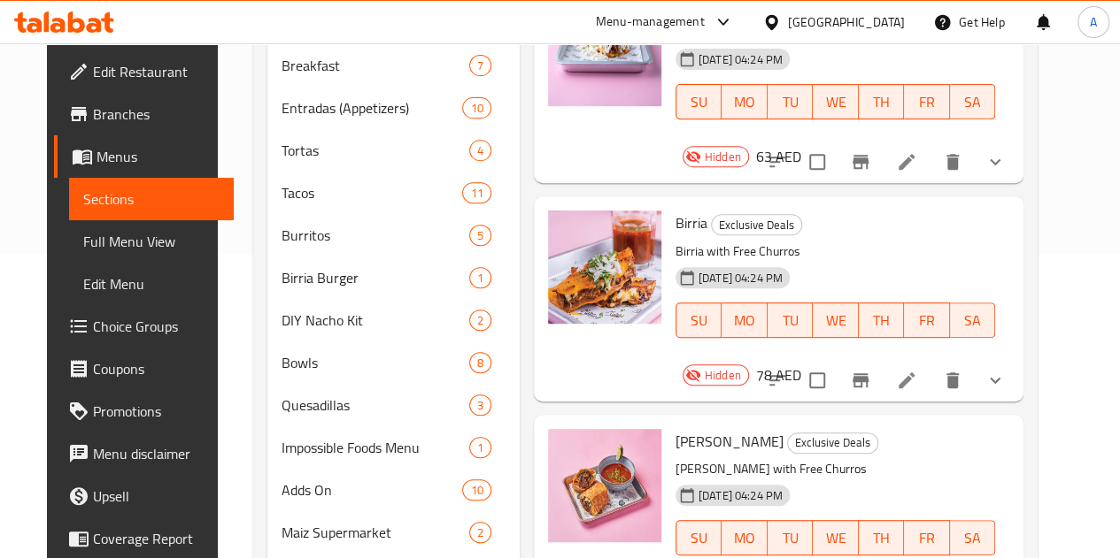
scroll to position [303, 0]
